Goal: Information Seeking & Learning: Learn about a topic

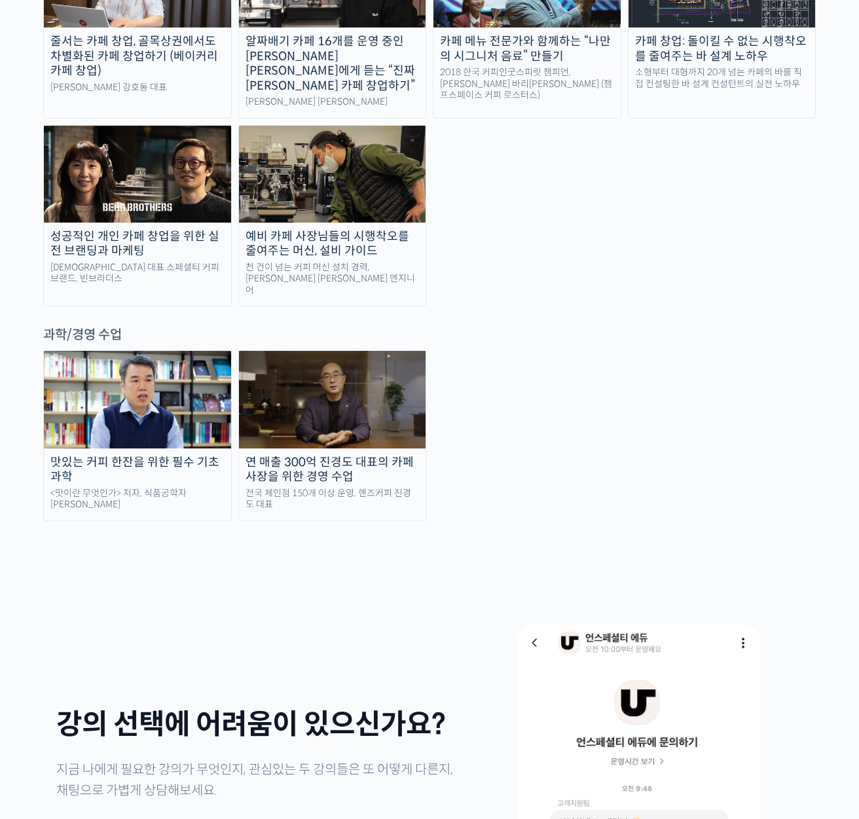
scroll to position [2615, 0]
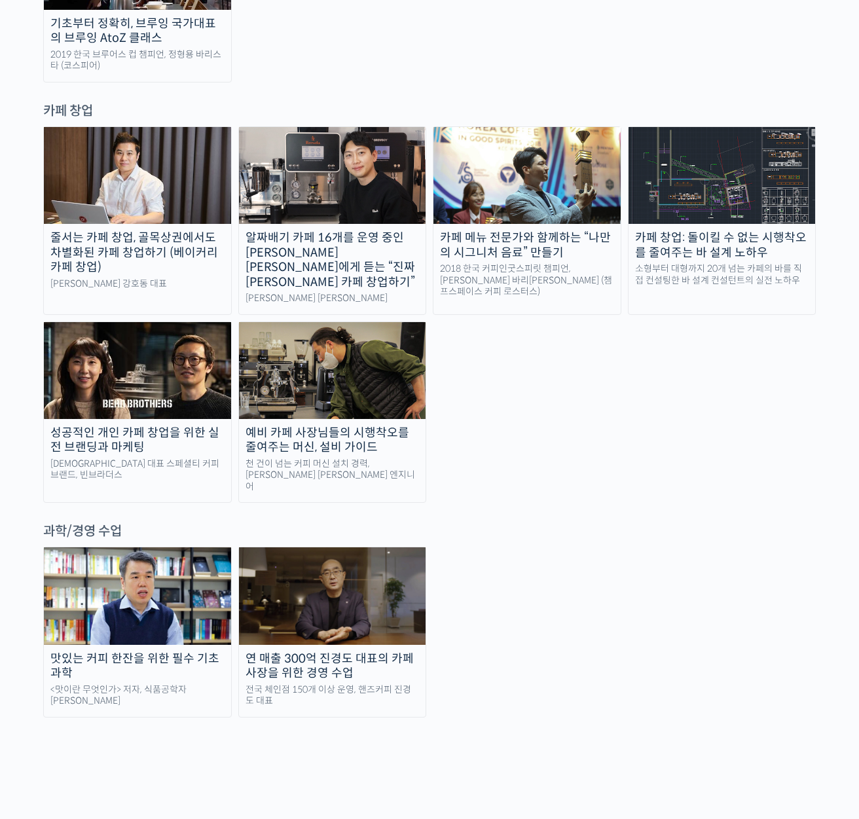
click at [108, 322] on img at bounding box center [137, 370] width 187 height 97
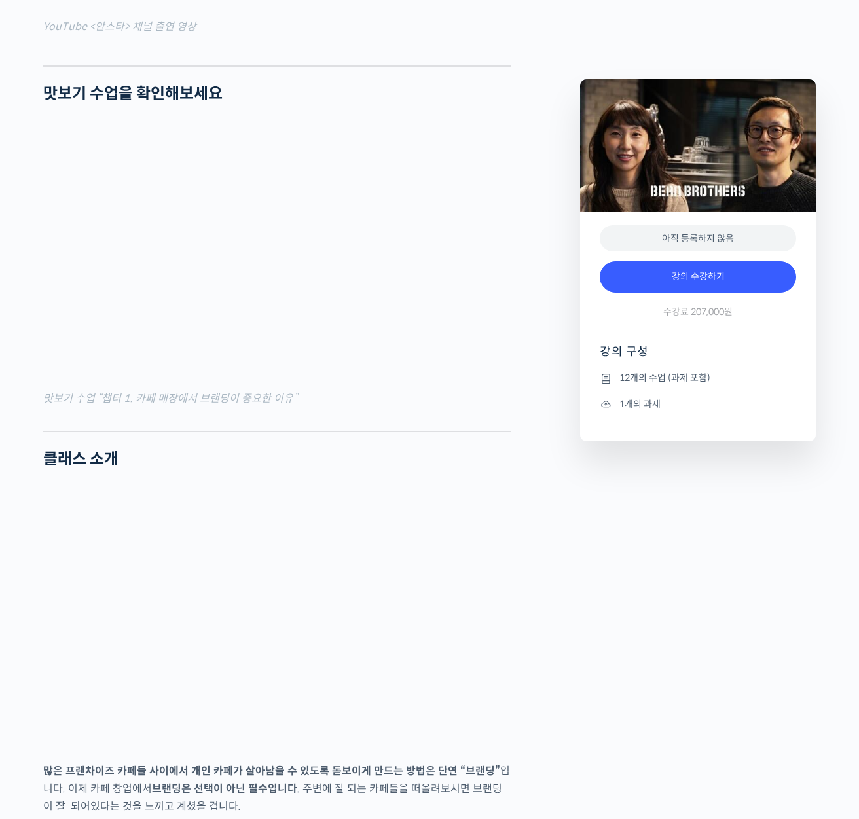
scroll to position [2090, 0]
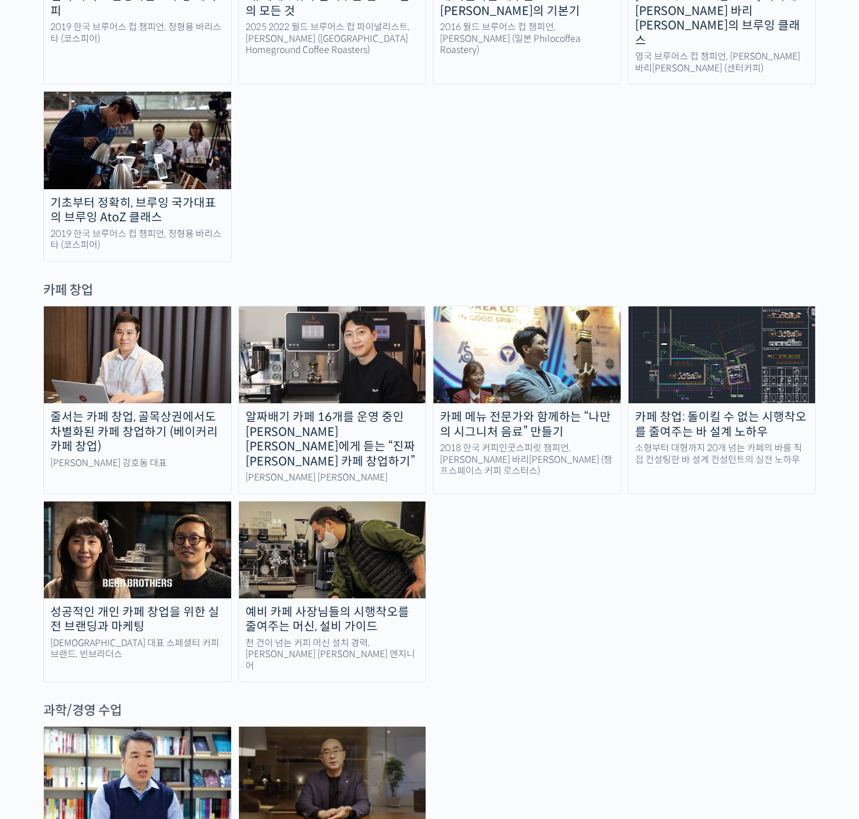
scroll to position [2354, 0]
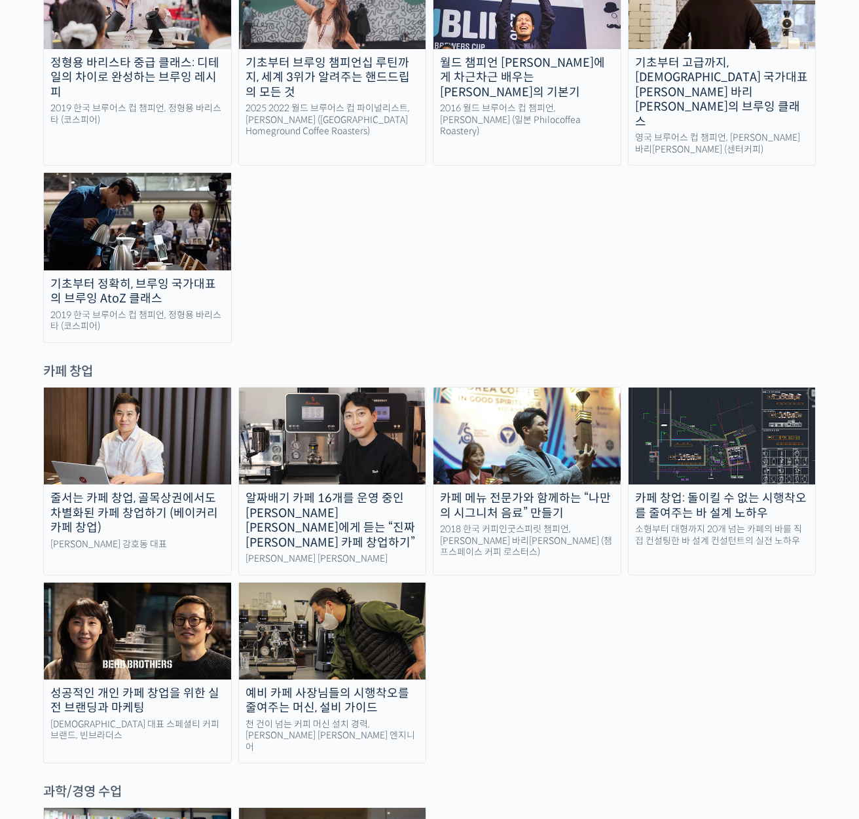
click at [668, 388] on img at bounding box center [721, 436] width 187 height 97
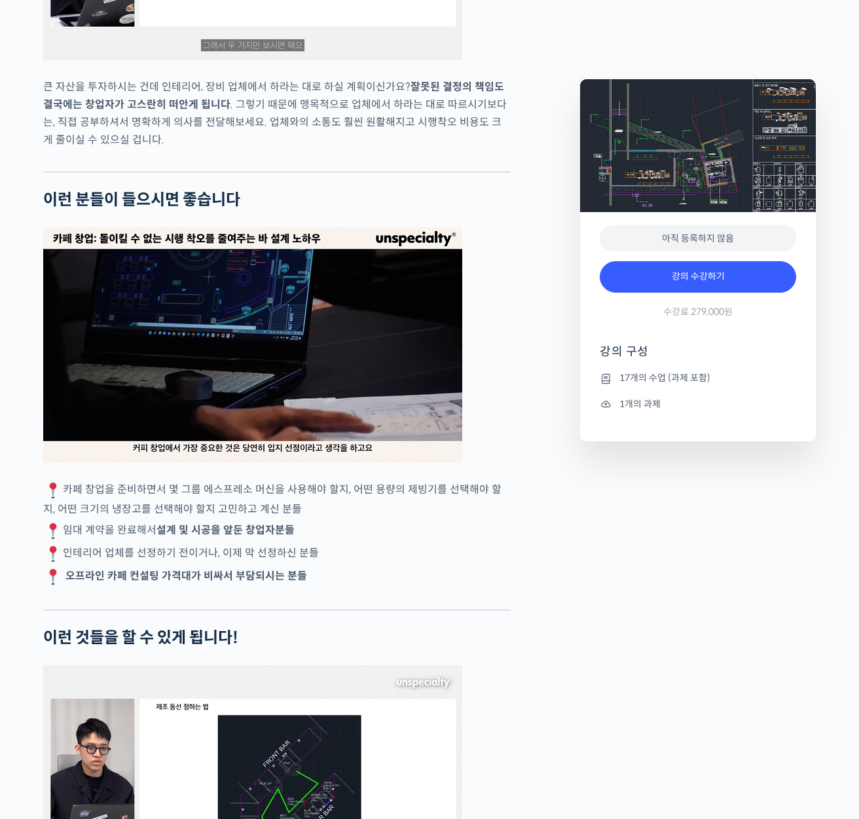
scroll to position [2122, 0]
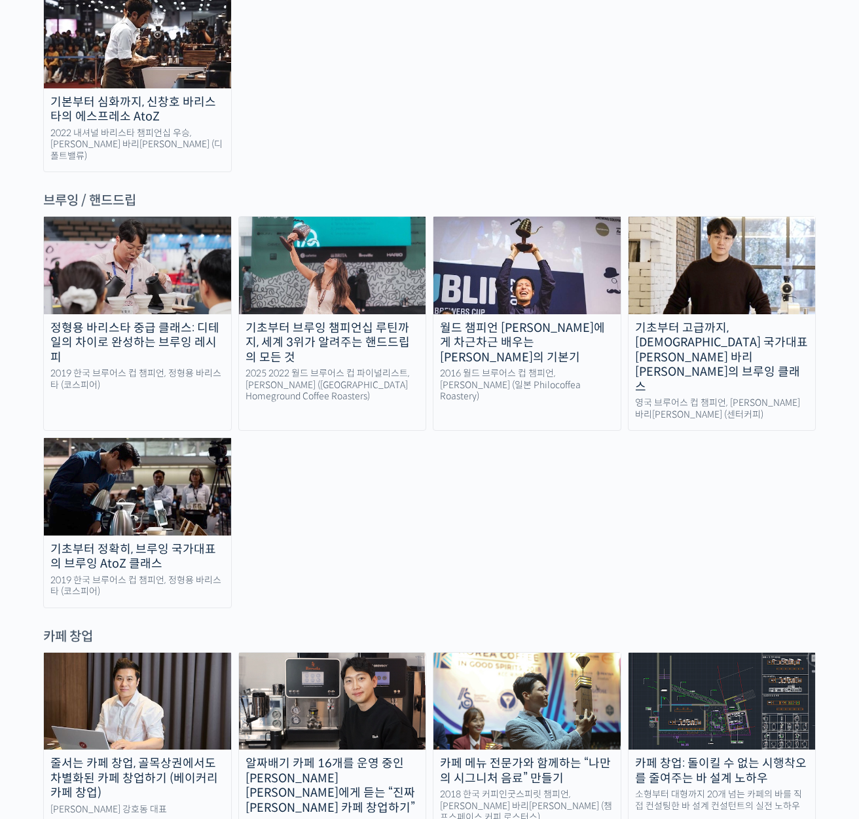
scroll to position [2091, 0]
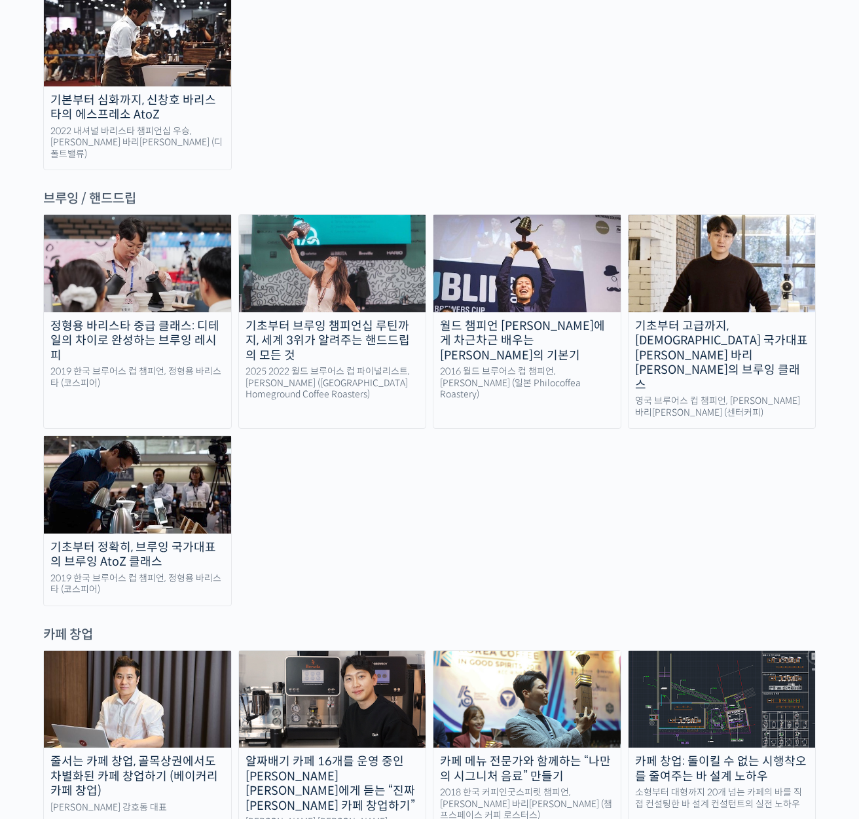
click at [514, 215] on img at bounding box center [526, 263] width 187 height 97
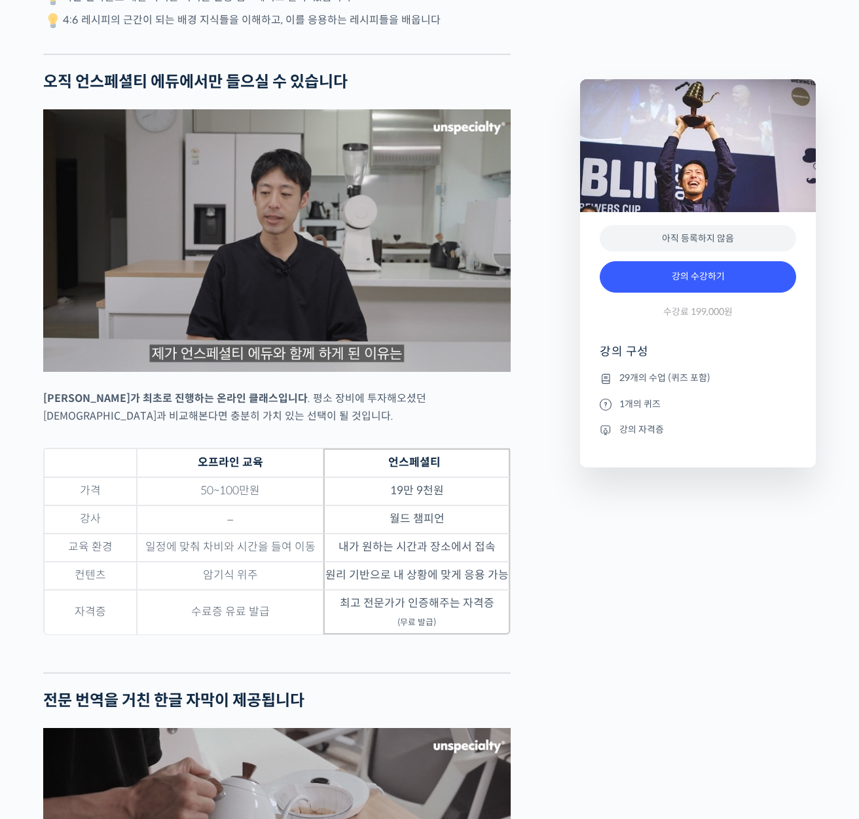
scroll to position [3521, 0]
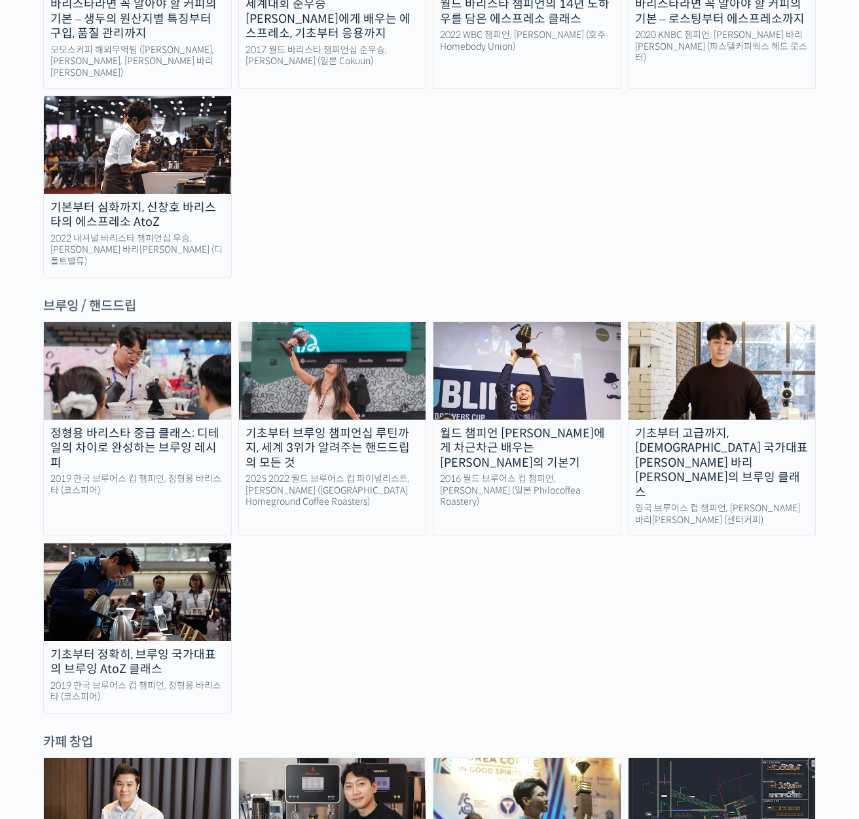
scroll to position [1879, 0]
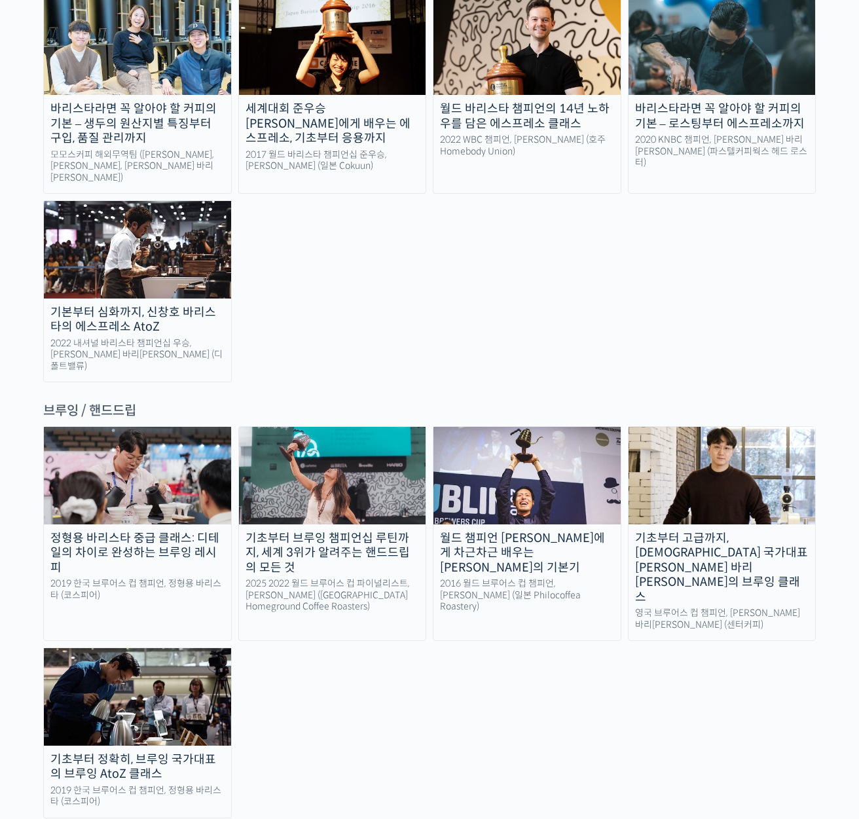
click at [145, 648] on img at bounding box center [137, 696] width 187 height 97
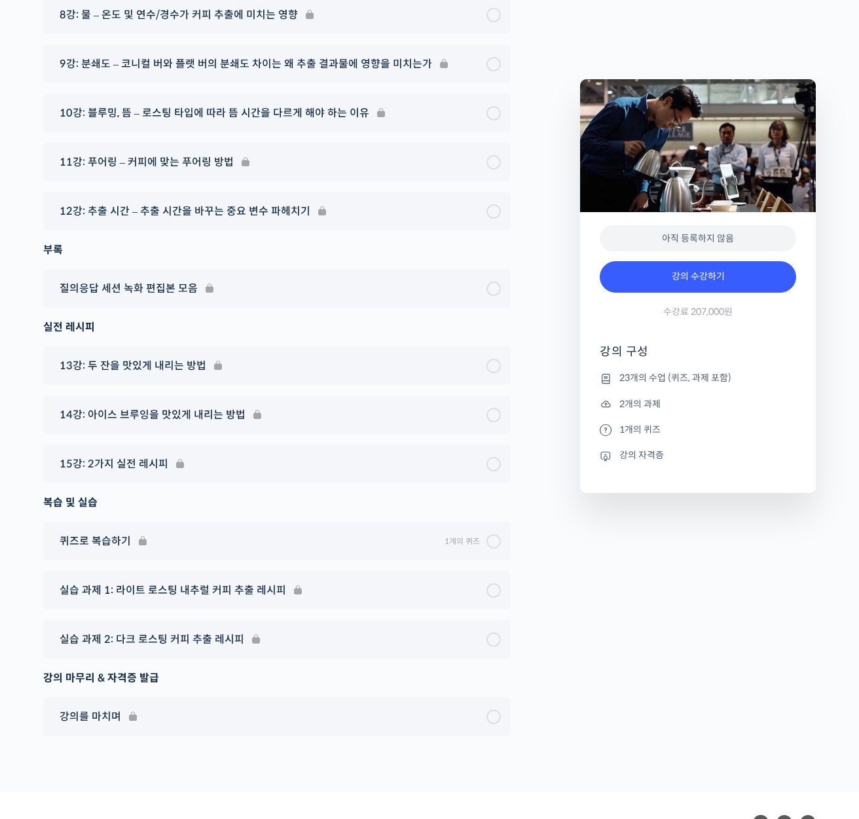
scroll to position [7801, 0]
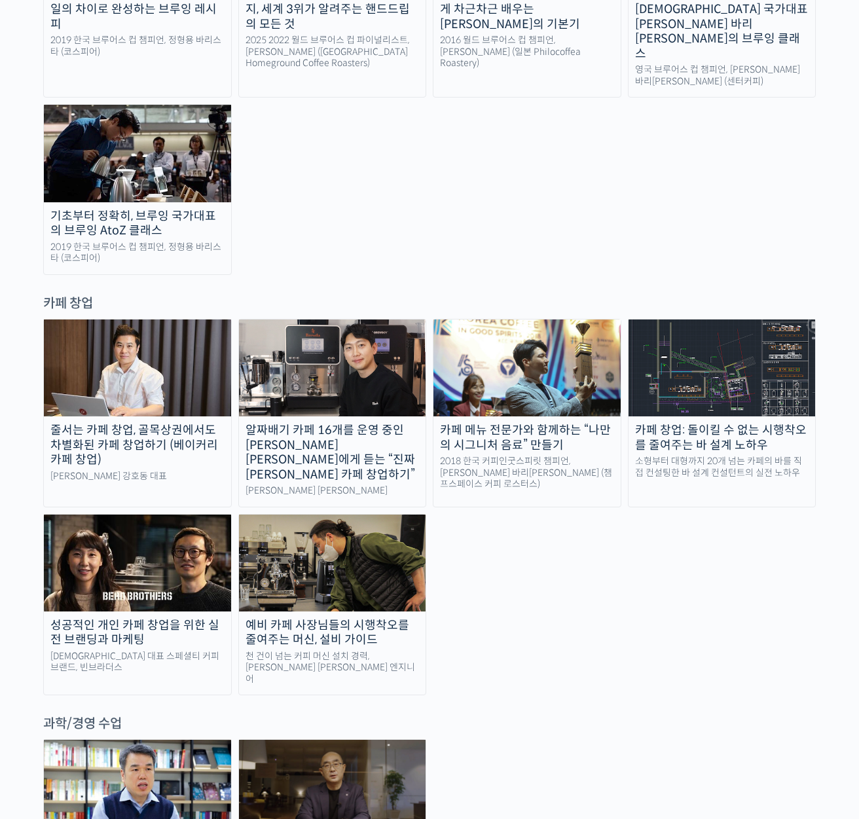
scroll to position [1993, 0]
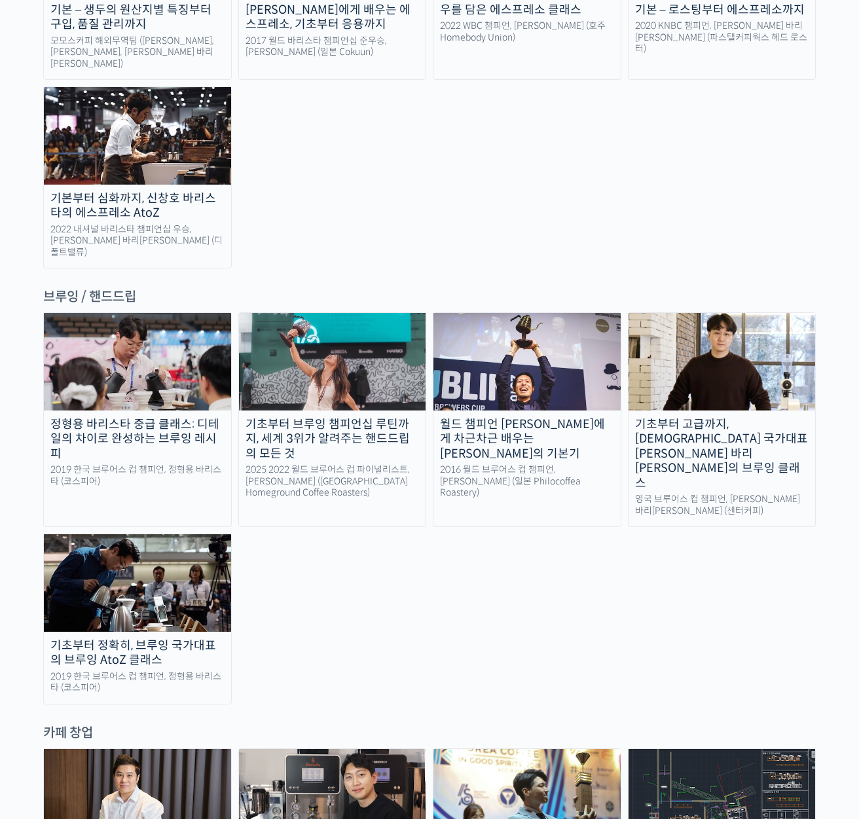
click at [735, 313] on img at bounding box center [721, 361] width 187 height 97
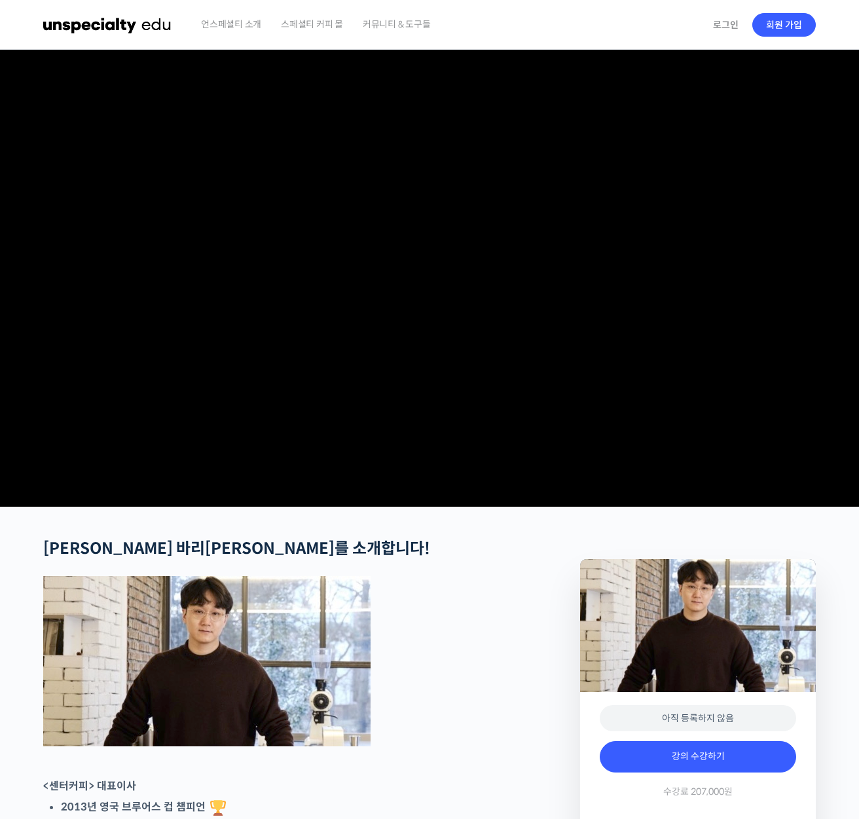
click at [401, 365] on video at bounding box center [429, 276] width 773 height 452
click at [395, 335] on video at bounding box center [429, 276] width 773 height 452
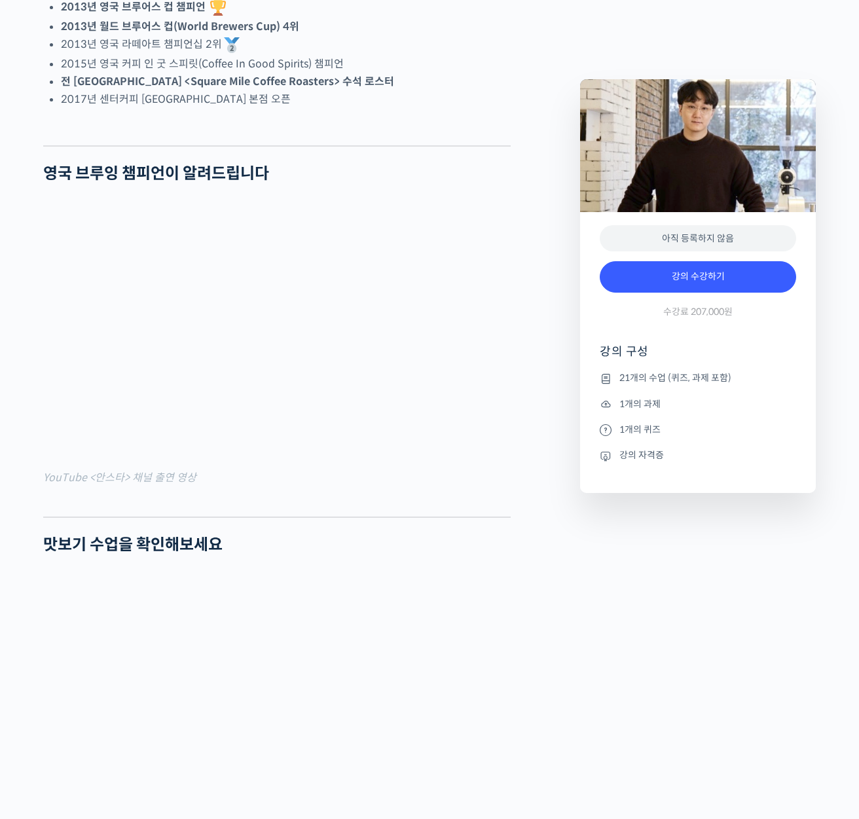
scroll to position [1256, 0]
